Goal: Communication & Community: Share content

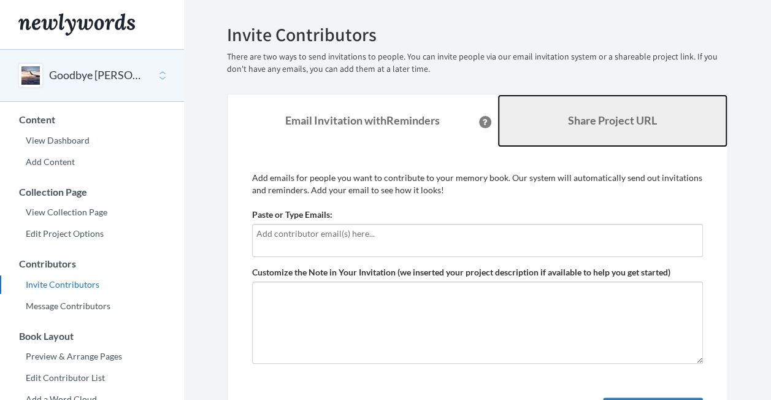
click at [539, 119] on link "Share Project URL" at bounding box center [613, 120] width 231 height 53
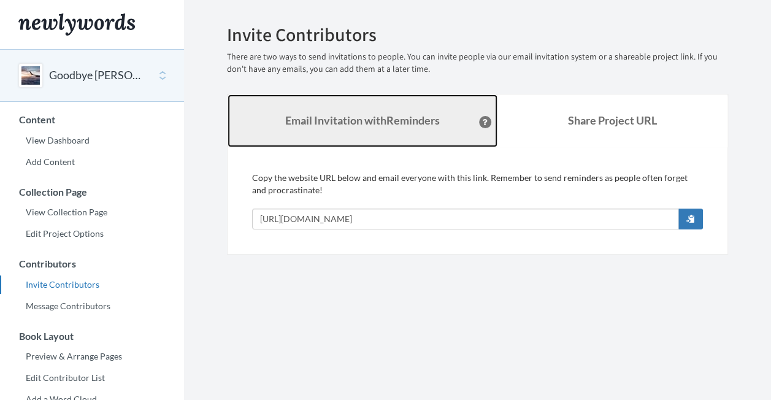
click at [354, 102] on link "Email Invitation with Reminders" at bounding box center [363, 120] width 270 height 53
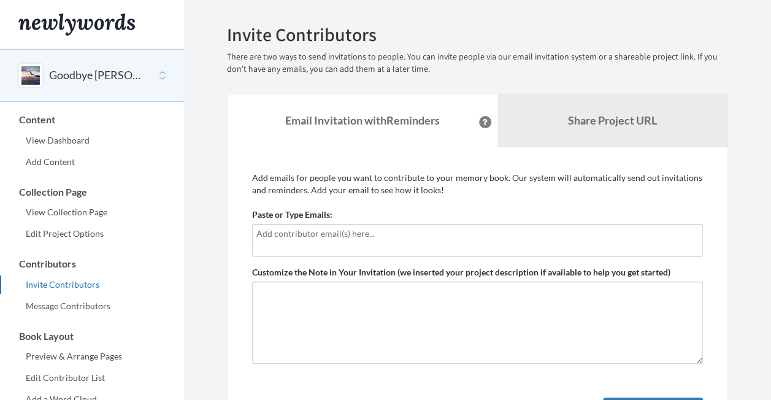
click at [319, 231] on input "text" at bounding box center [477, 233] width 442 height 13
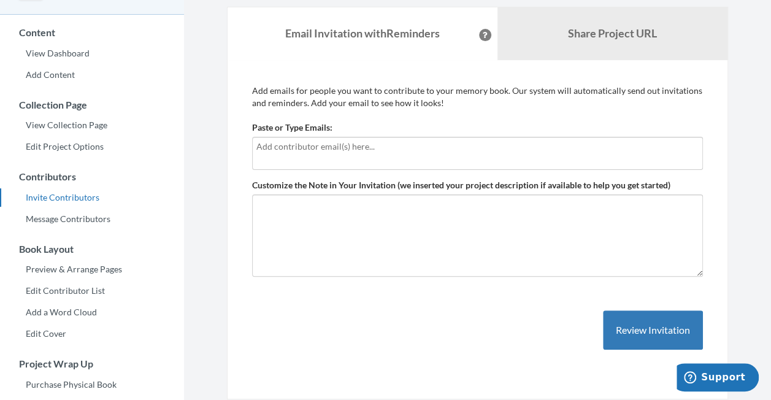
scroll to position [87, 0]
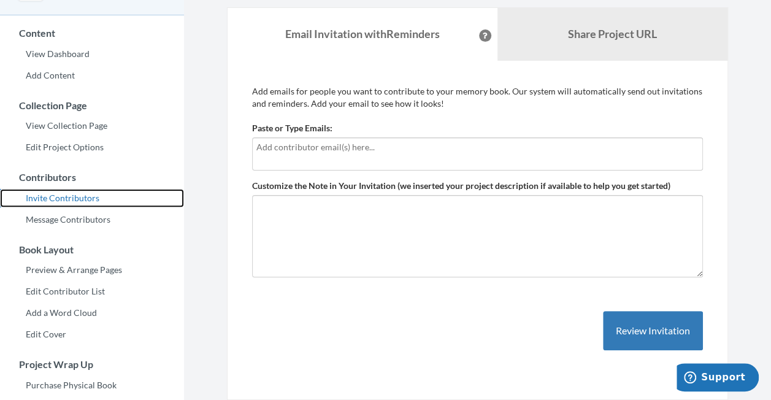
click at [84, 205] on link "Invite Contributors" at bounding box center [92, 198] width 184 height 18
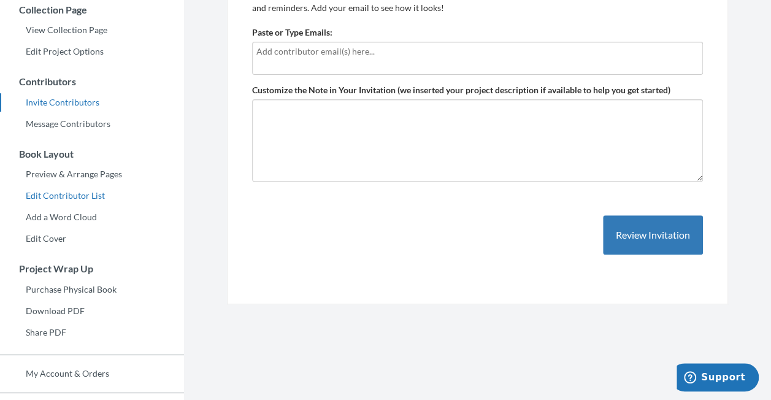
scroll to position [123, 0]
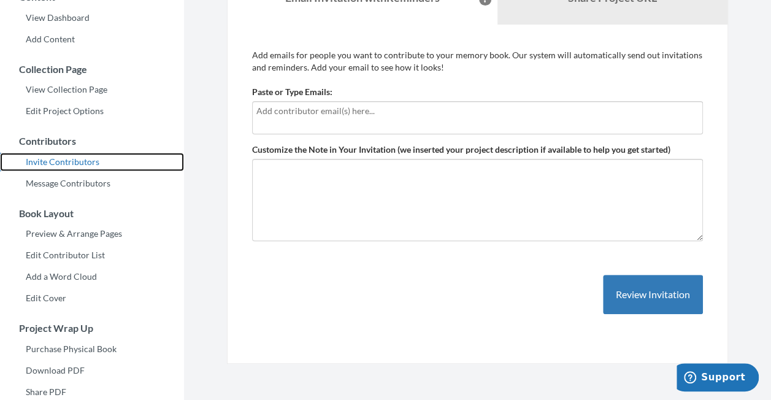
click at [79, 163] on link "Invite Contributors" at bounding box center [92, 162] width 184 height 18
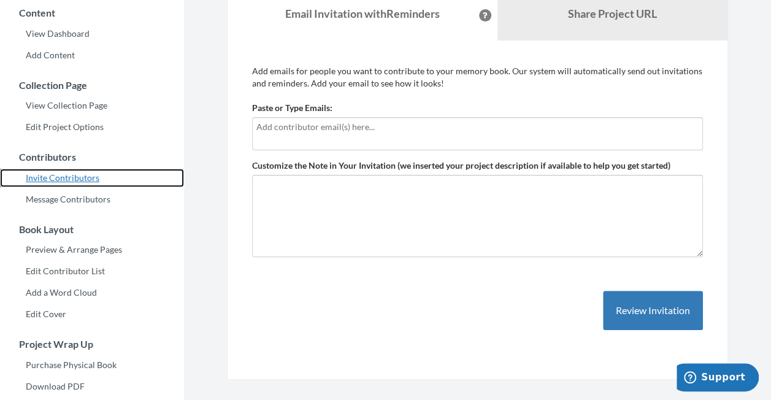
scroll to position [61, 0]
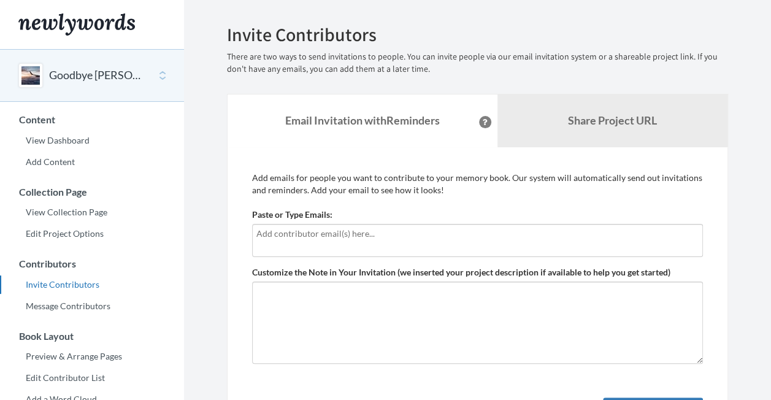
click at [364, 233] on input "text" at bounding box center [477, 233] width 442 height 13
drag, startPoint x: 295, startPoint y: 225, endPoint x: 240, endPoint y: 229, distance: 55.4
click at [240, 229] on div "Add emails for people you want to contribute to your memory book. Our system wi…" at bounding box center [477, 317] width 501 height 340
paste input "text"
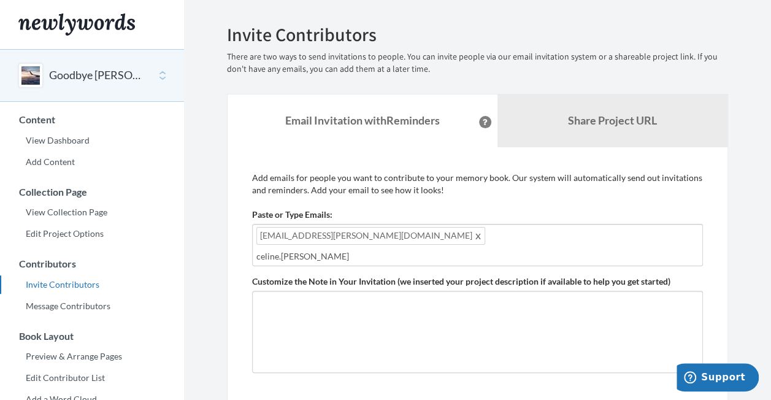
click at [436, 250] on input "celine.[PERSON_NAME]" at bounding box center [477, 256] width 442 height 13
type input "c"
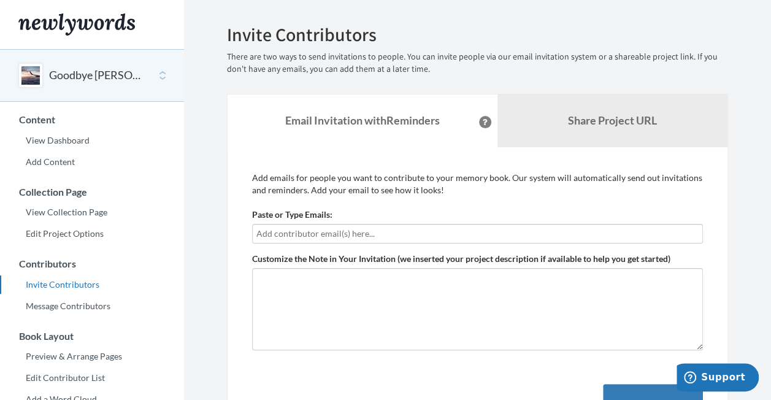
paste input "text"
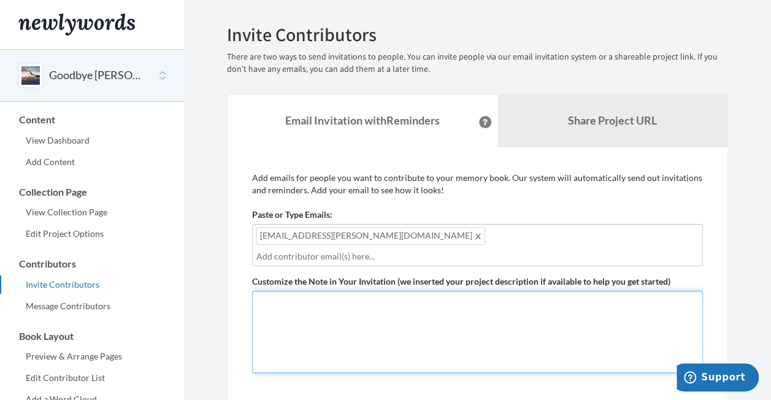
click at [412, 303] on textarea "Customize the Note in Your Invitation (we inserted your project description if …" at bounding box center [477, 332] width 451 height 82
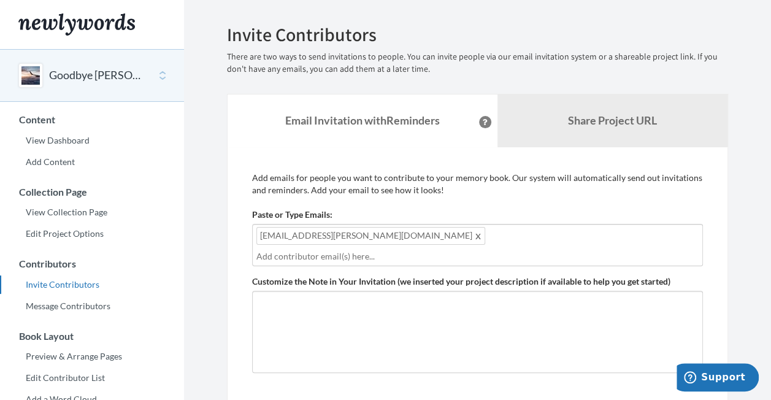
click at [207, 193] on section "Emails have been sent! Invite Contributors There are two ways to send invitatio…" at bounding box center [477, 335] width 587 height 671
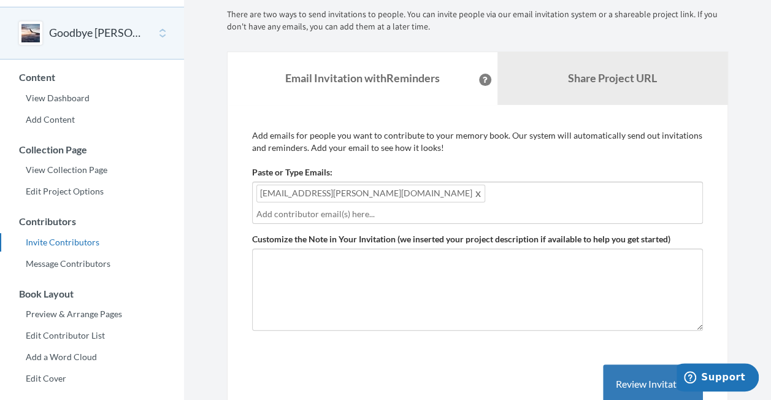
scroll to position [61, 0]
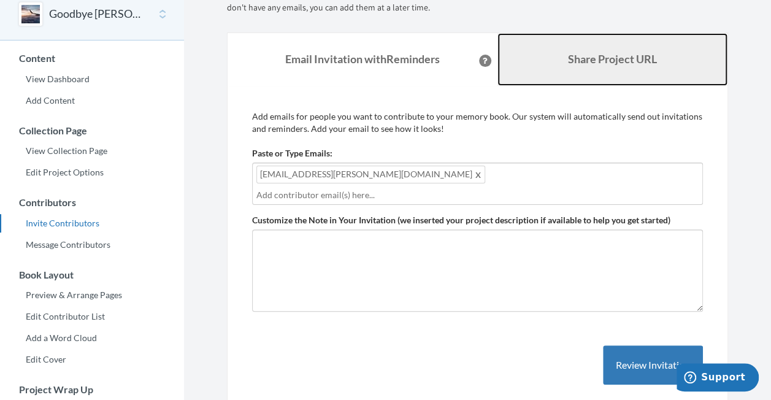
click at [588, 61] on b "Share Project URL" at bounding box center [612, 58] width 89 height 13
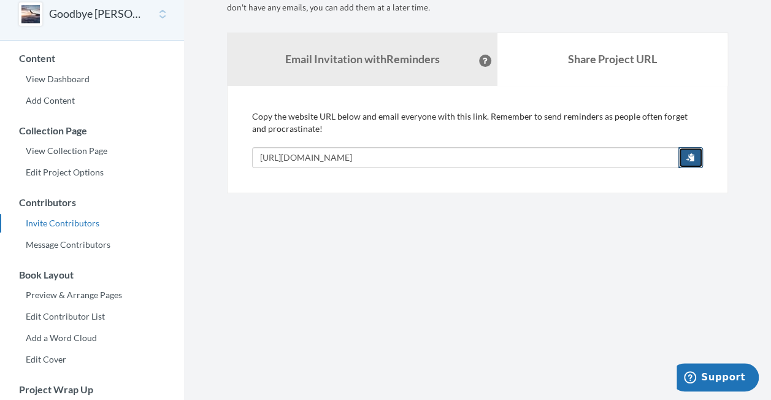
click at [691, 156] on span "button" at bounding box center [691, 157] width 9 height 9
